Goal: Browse casually

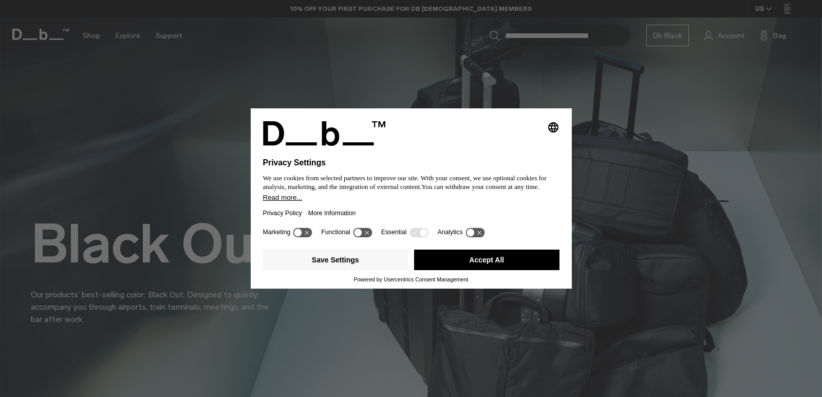
click at [495, 259] on button "Accept All" at bounding box center [486, 260] width 145 height 21
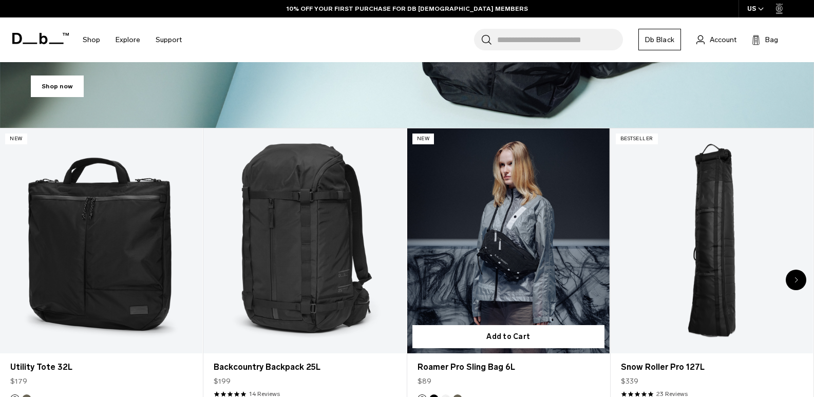
scroll to position [514, 0]
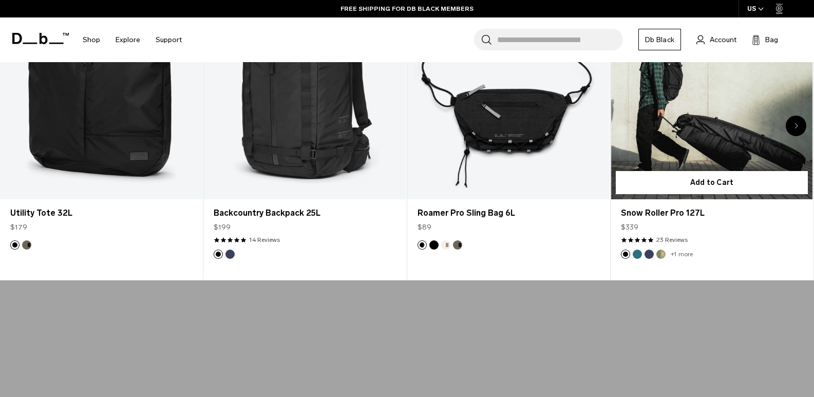
click at [661, 253] on button "Db x Beyond Medals" at bounding box center [661, 254] width 9 height 9
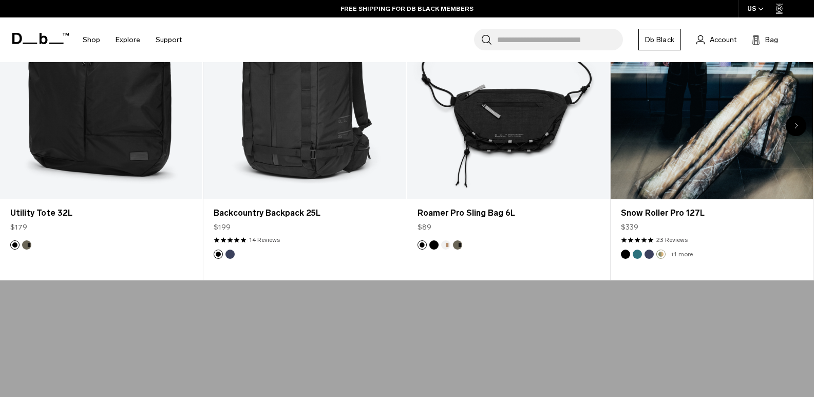
click at [674, 251] on link "+1 more" at bounding box center [682, 254] width 22 height 7
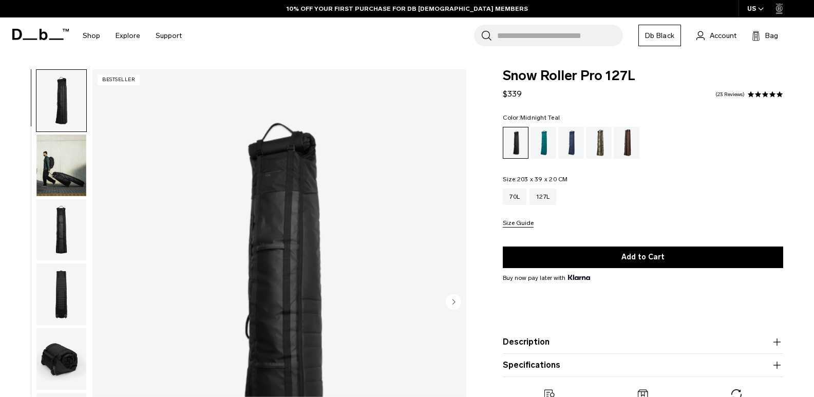
click at [545, 142] on div "Midnight Teal" at bounding box center [544, 143] width 26 height 32
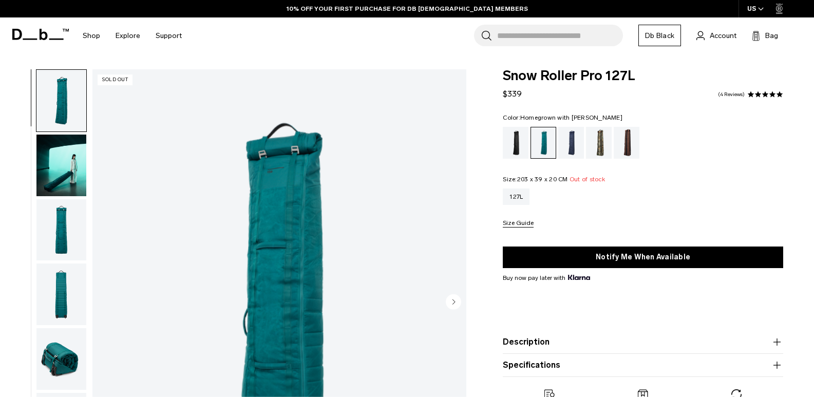
click at [633, 142] on div "Homegrown with Lu" at bounding box center [627, 143] width 26 height 32
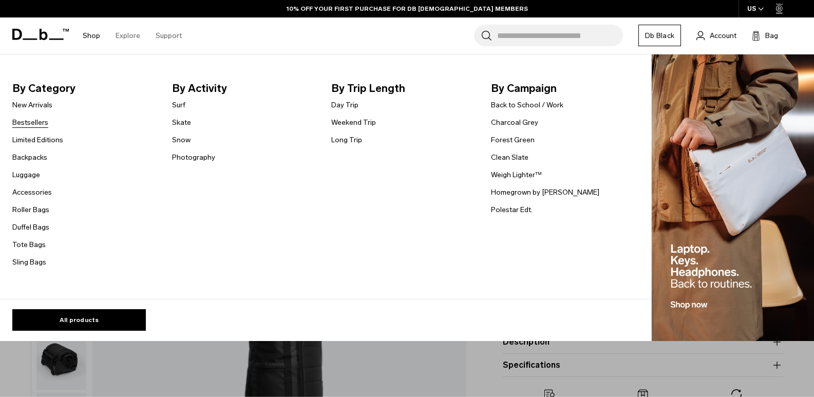
click at [30, 124] on link "Bestsellers" at bounding box center [30, 122] width 36 height 11
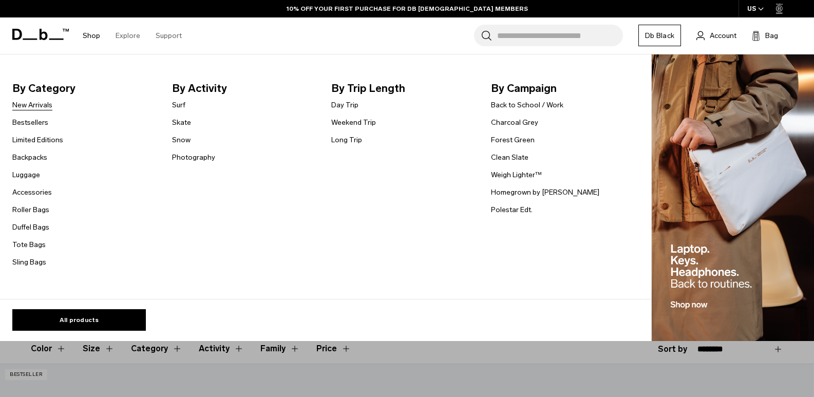
click at [46, 103] on link "New Arrivals" at bounding box center [32, 105] width 40 height 11
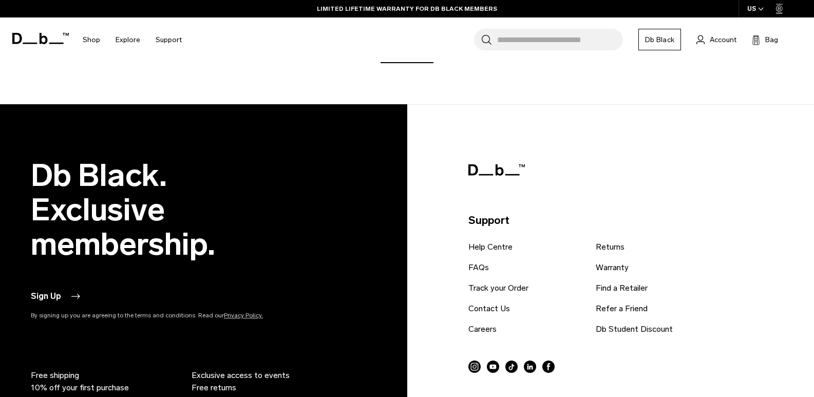
scroll to position [3556, 0]
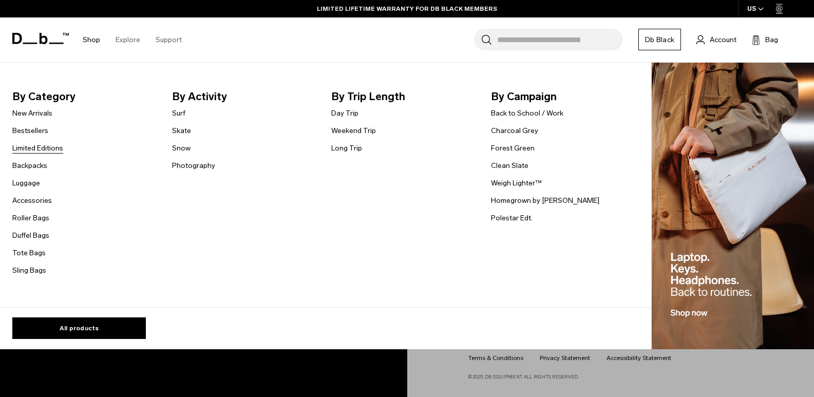
click at [38, 145] on link "Limited Editions" at bounding box center [37, 148] width 51 height 11
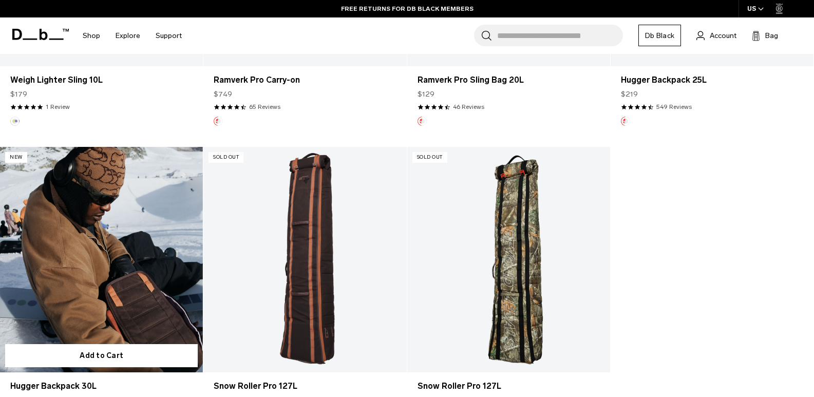
scroll to position [582, 0]
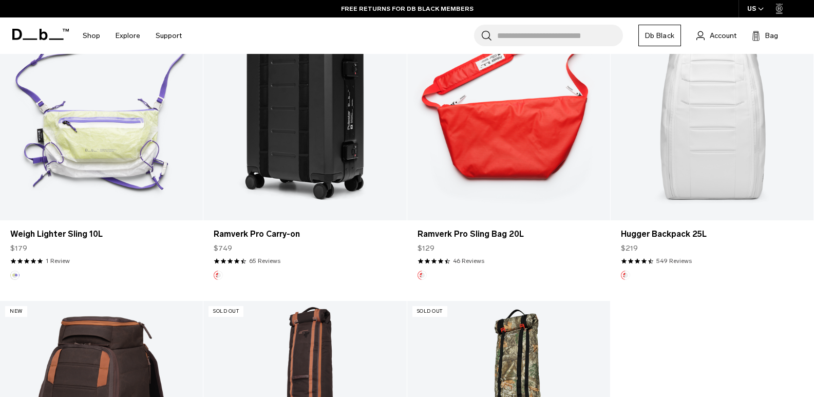
click at [709, 147] on link "Hugger Backpack 25L" at bounding box center [712, 108] width 203 height 226
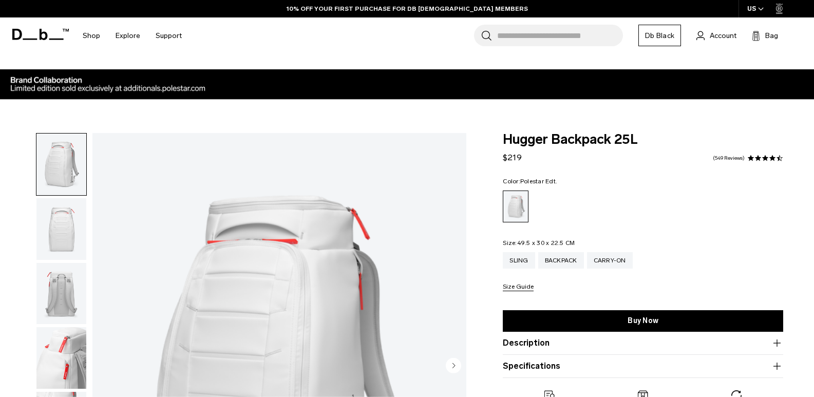
click at [62, 230] on img "button" at bounding box center [61, 229] width 50 height 62
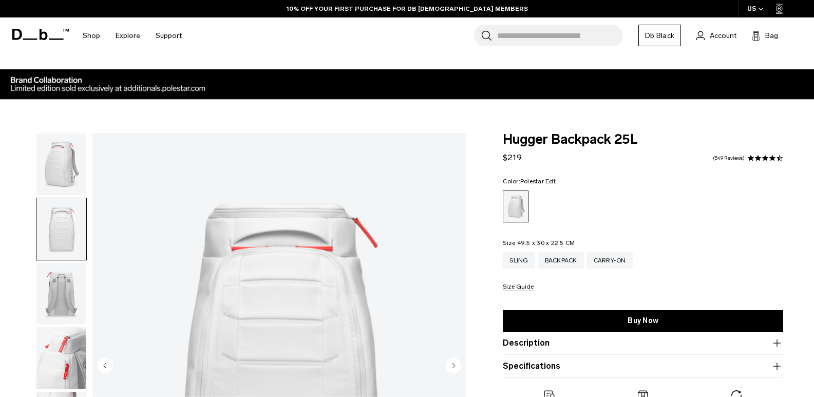
click at [60, 284] on img "button" at bounding box center [61, 294] width 50 height 62
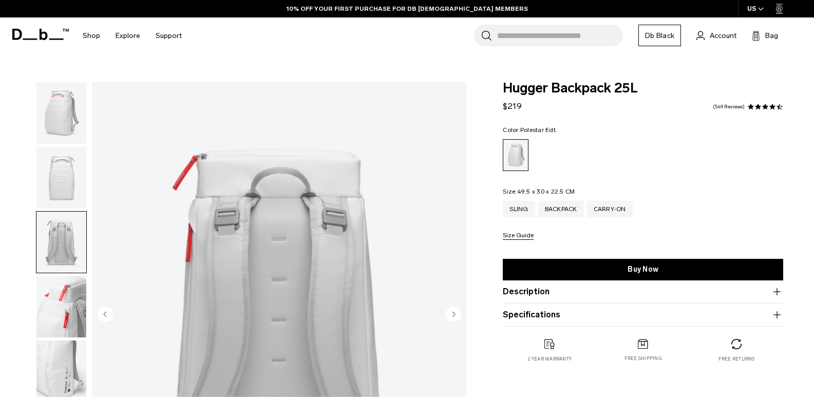
scroll to position [103, 0]
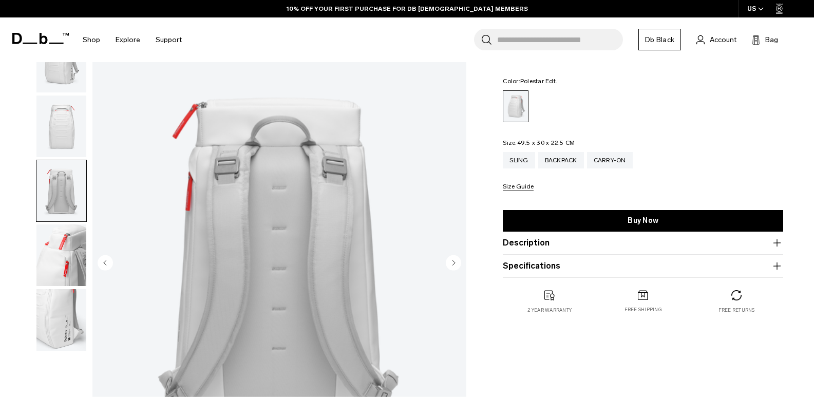
click at [68, 249] on img "button" at bounding box center [61, 256] width 50 height 62
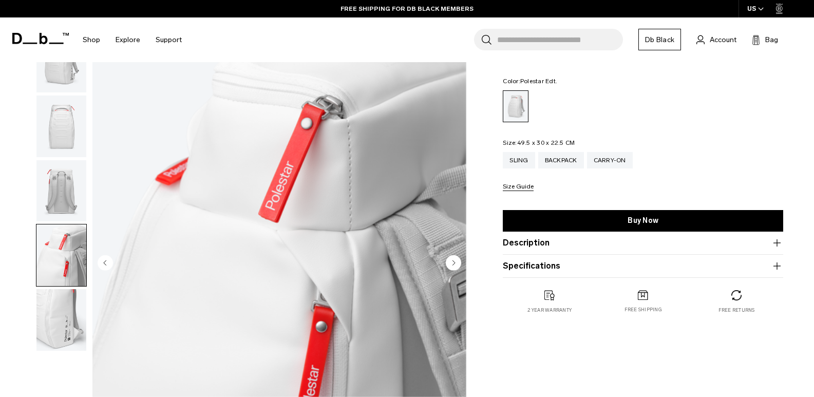
click at [60, 308] on img "button" at bounding box center [61, 320] width 50 height 62
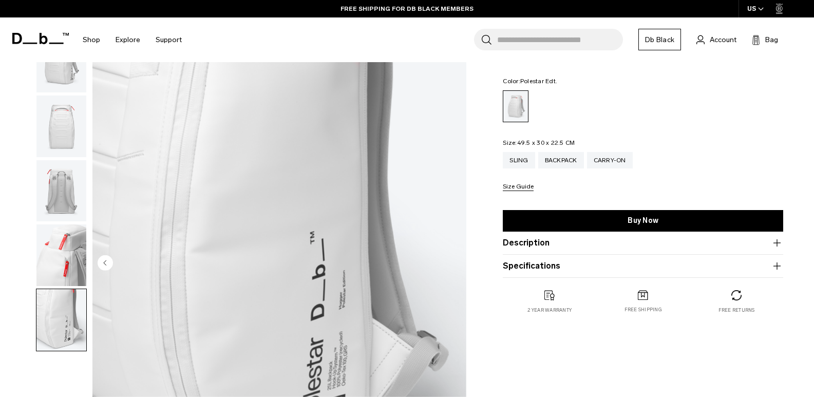
scroll to position [154, 0]
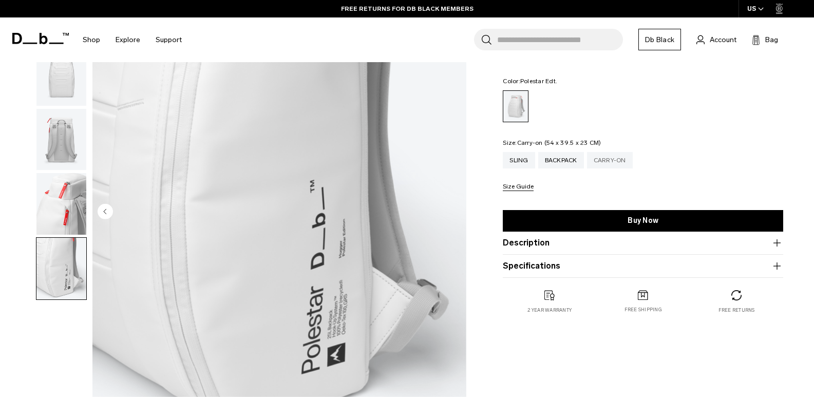
click at [610, 163] on div "Carry-on" at bounding box center [610, 160] width 46 height 16
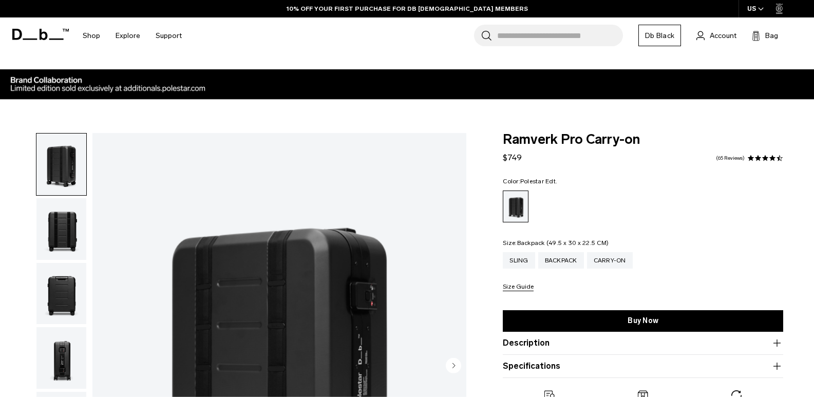
click at [556, 266] on div "Backpack" at bounding box center [561, 260] width 46 height 16
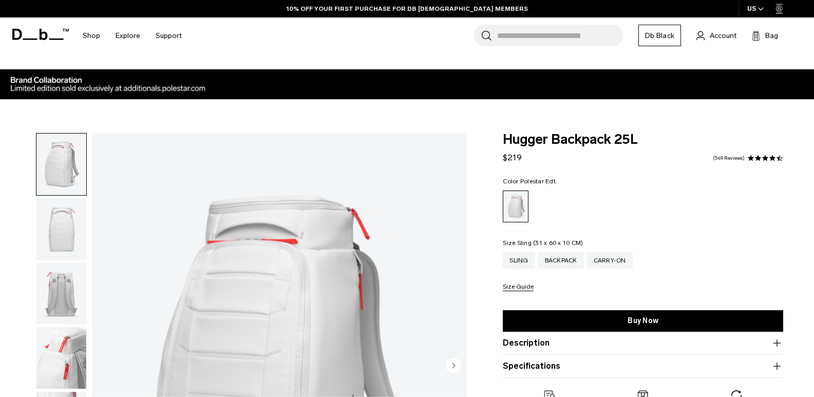
click at [516, 264] on div "Sling" at bounding box center [519, 260] width 32 height 16
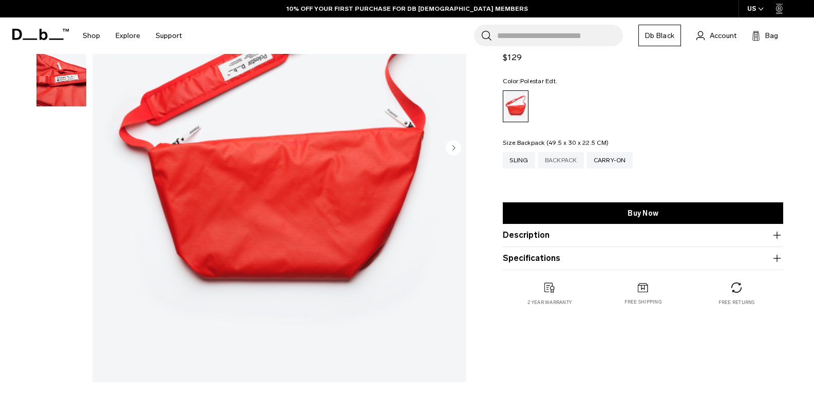
click at [559, 165] on div "Backpack" at bounding box center [561, 160] width 46 height 16
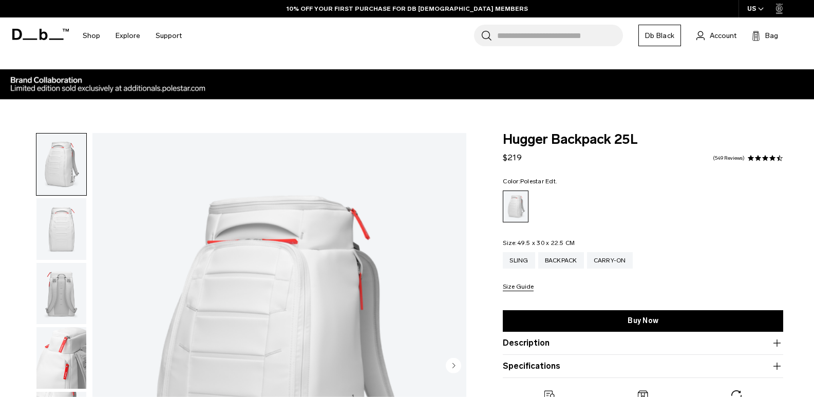
click at [64, 210] on img "button" at bounding box center [61, 229] width 50 height 62
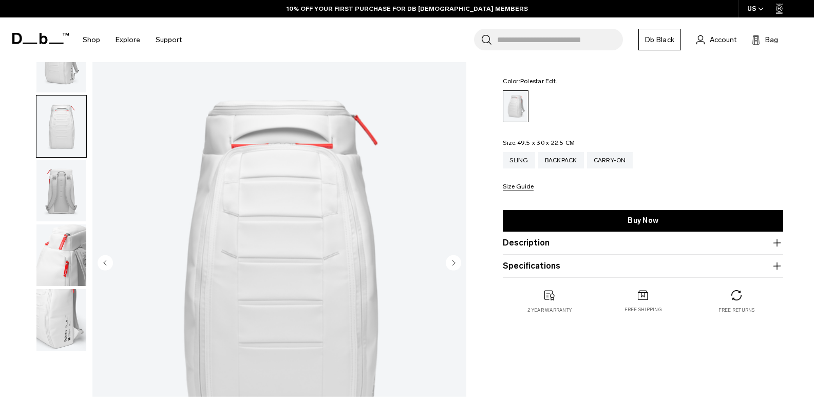
scroll to position [154, 0]
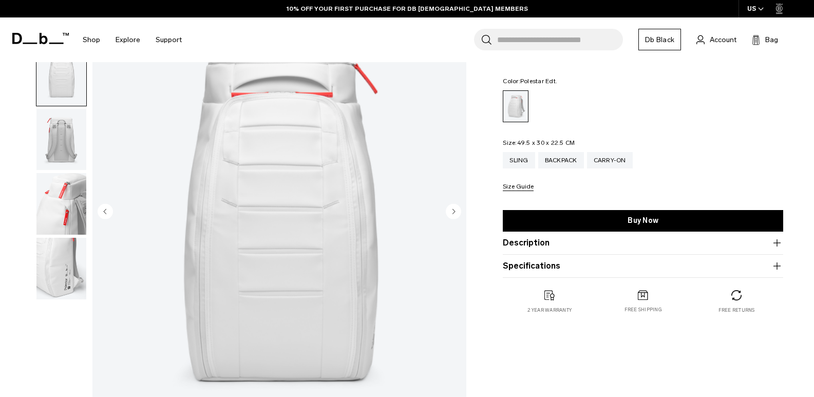
click at [66, 206] on img "button" at bounding box center [61, 204] width 50 height 62
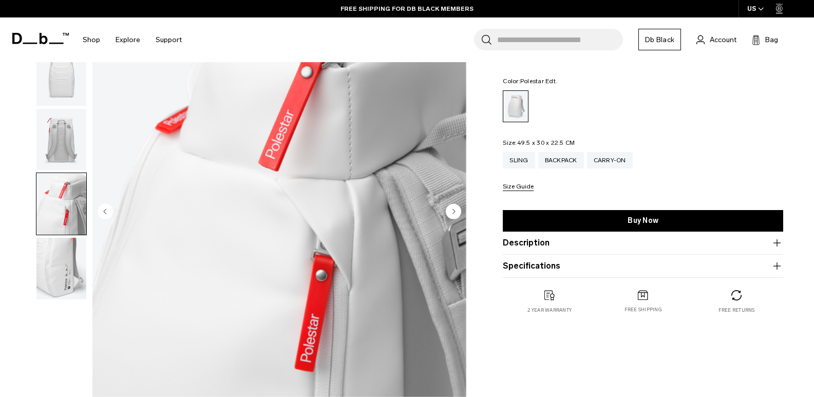
click at [68, 142] on img "button" at bounding box center [61, 140] width 50 height 62
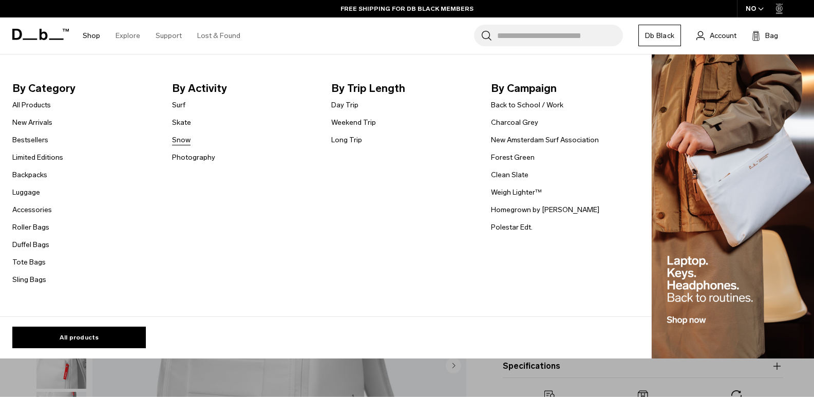
click at [178, 138] on link "Snow" at bounding box center [181, 140] width 18 height 11
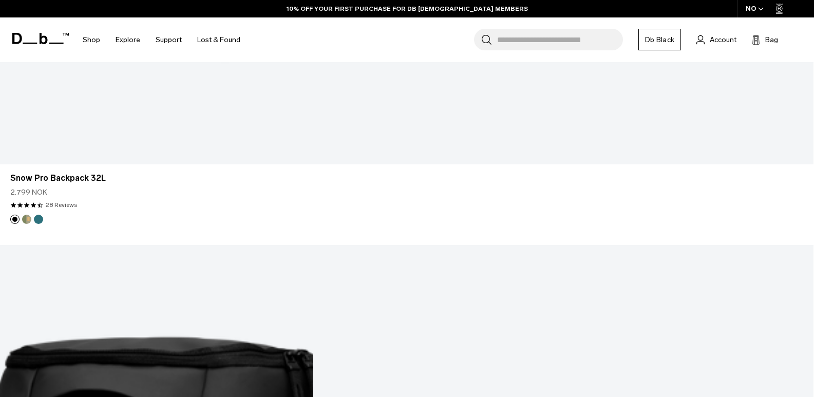
scroll to position [3185, 0]
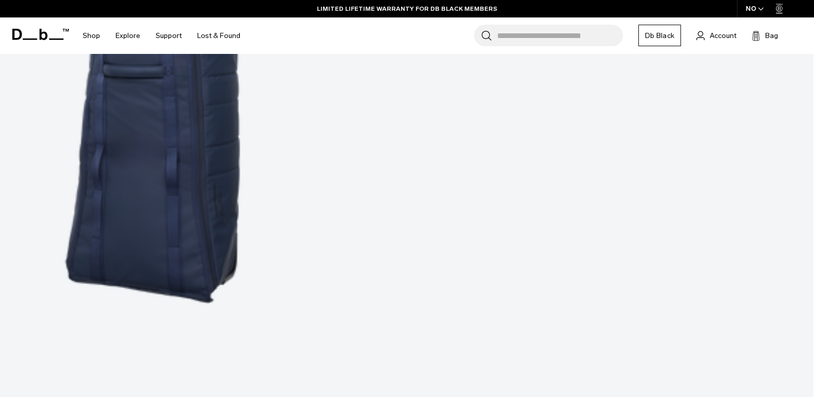
scroll to position [4758, 0]
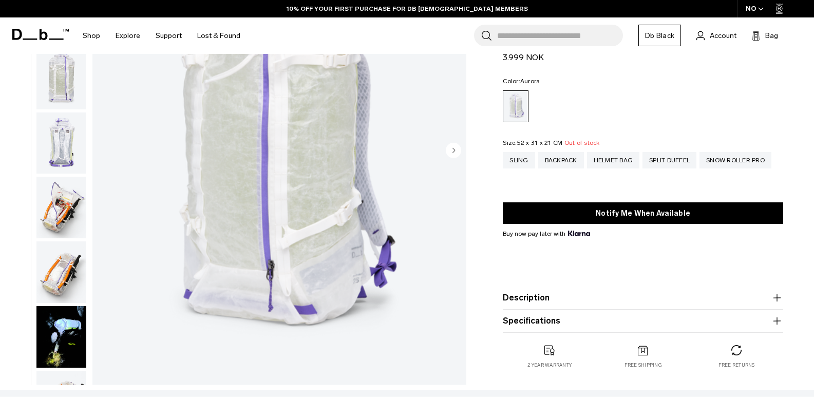
click at [60, 273] on img "button" at bounding box center [61, 272] width 50 height 62
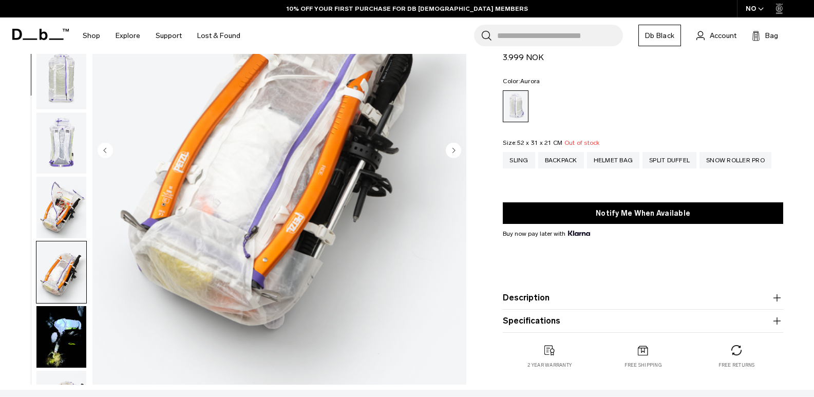
scroll to position [323, 0]
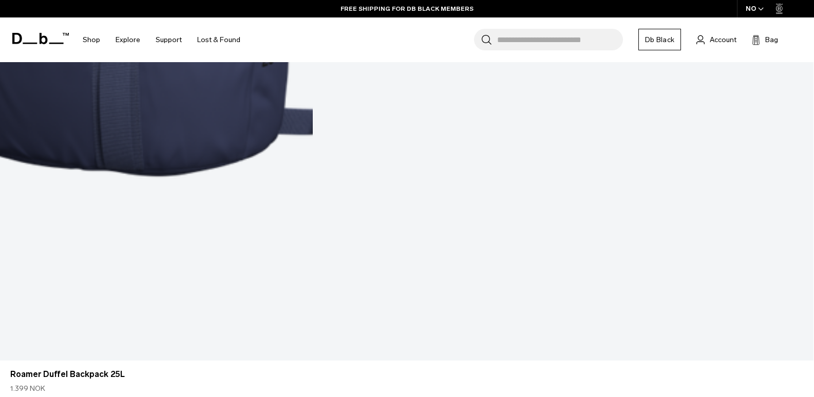
scroll to position [3103, 0]
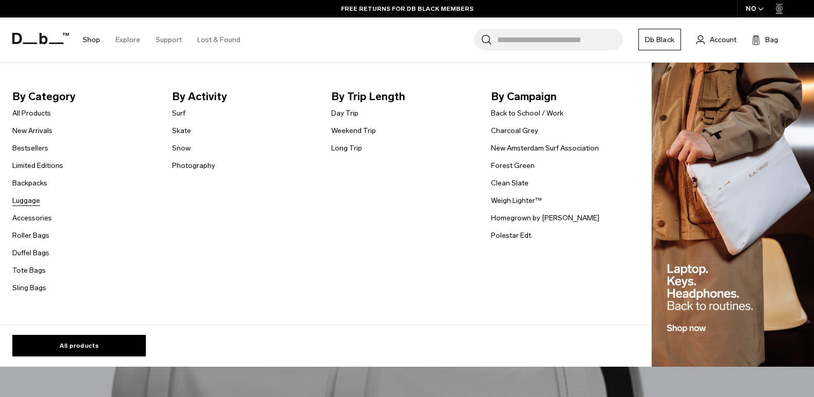
click at [26, 202] on link "Luggage" at bounding box center [26, 200] width 28 height 11
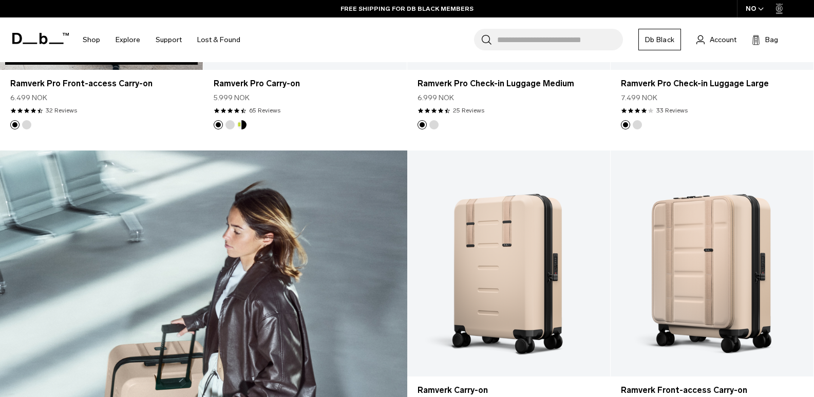
scroll to position [1499, 0]
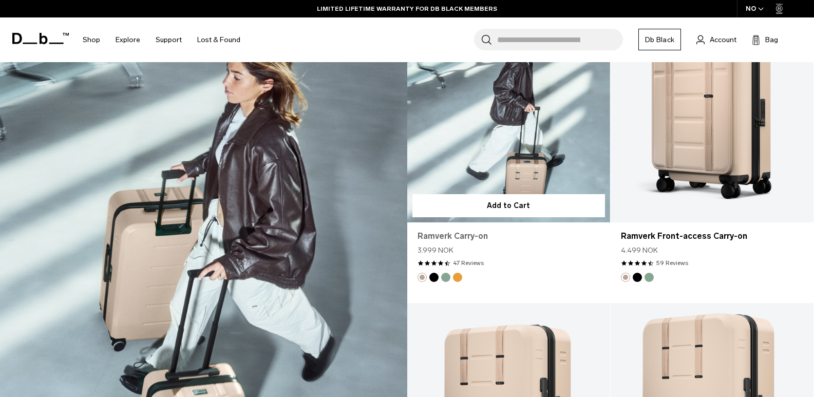
click at [514, 235] on link "Ramverk Carry-on" at bounding box center [509, 236] width 182 height 12
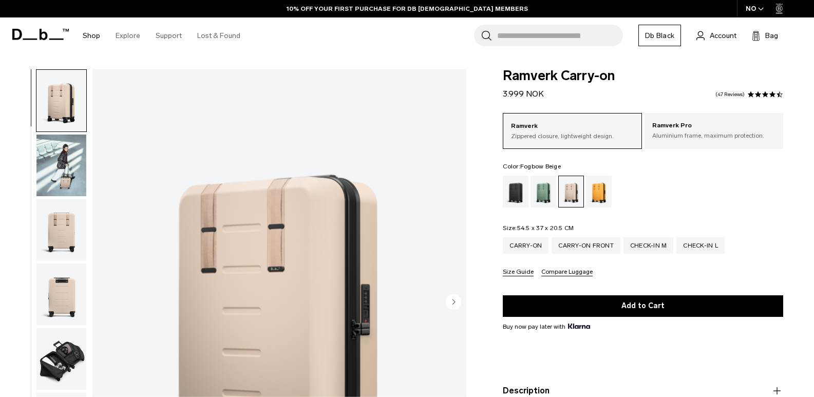
click at [94, 36] on link "Shop" at bounding box center [91, 35] width 17 height 36
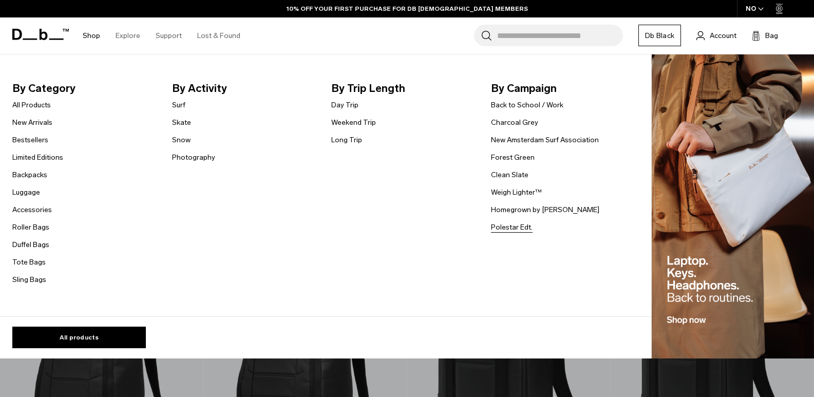
click at [512, 228] on link "Polestar Edt." at bounding box center [512, 227] width 42 height 11
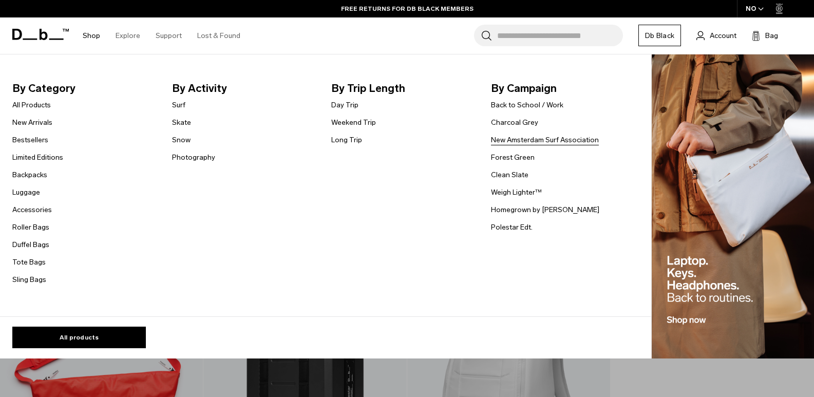
click at [524, 139] on link "New Amsterdam Surf Association" at bounding box center [545, 140] width 108 height 11
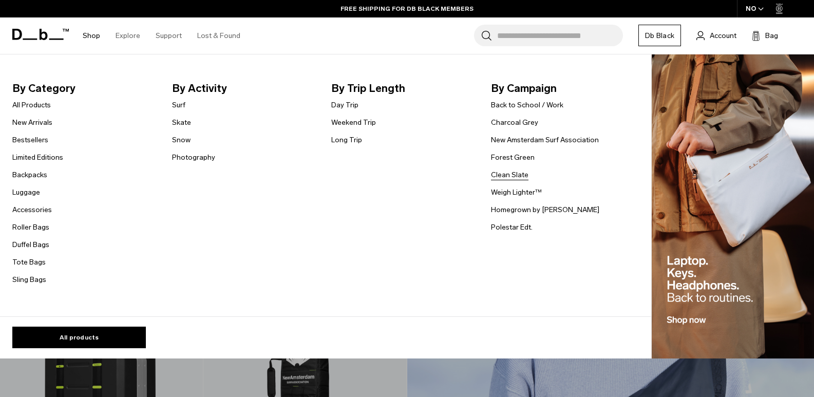
click at [508, 173] on link "Clean Slate" at bounding box center [510, 175] width 38 height 11
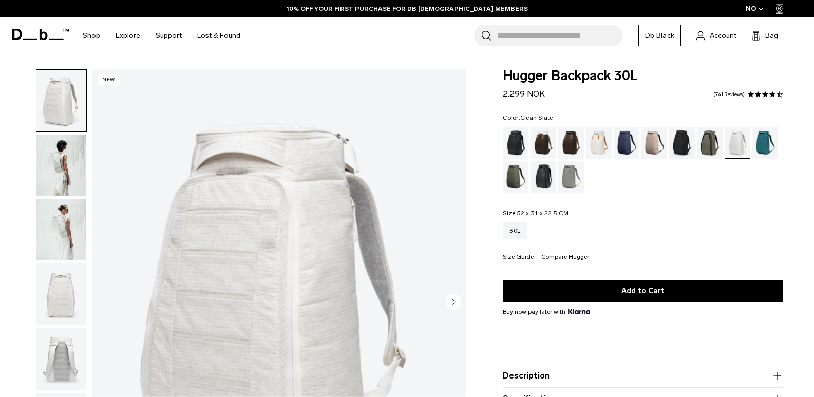
scroll to position [103, 0]
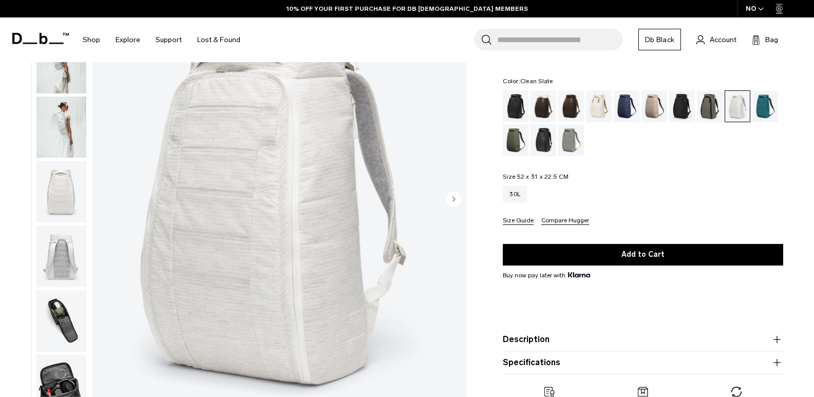
click at [65, 105] on img "button" at bounding box center [61, 128] width 50 height 62
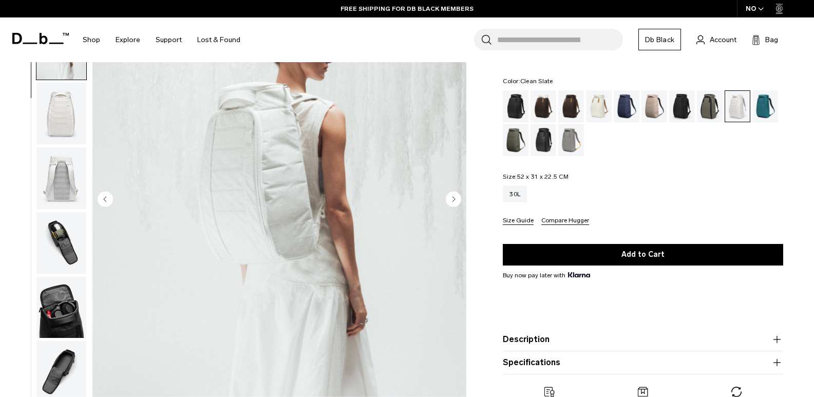
scroll to position [0, 0]
